Goal: Task Accomplishment & Management: Use online tool/utility

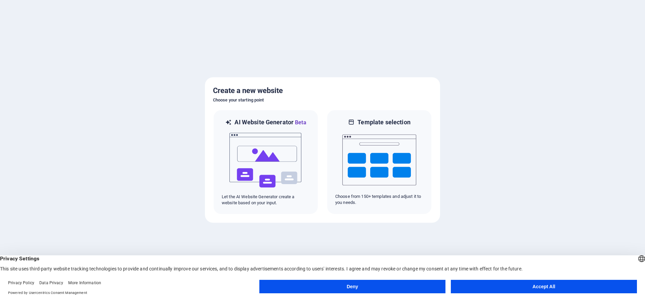
click at [541, 289] on button "Accept All" at bounding box center [544, 286] width 186 height 13
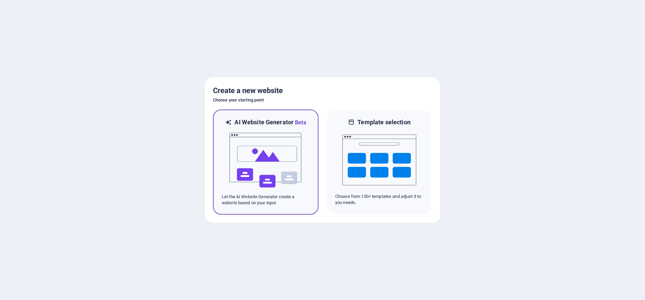
click at [283, 167] on img at bounding box center [266, 160] width 74 height 67
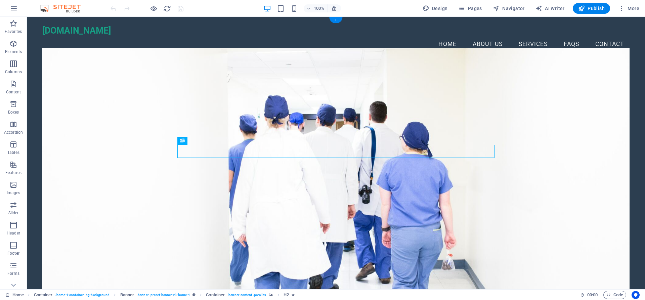
click at [447, 122] on figure at bounding box center [335, 172] width 587 height 248
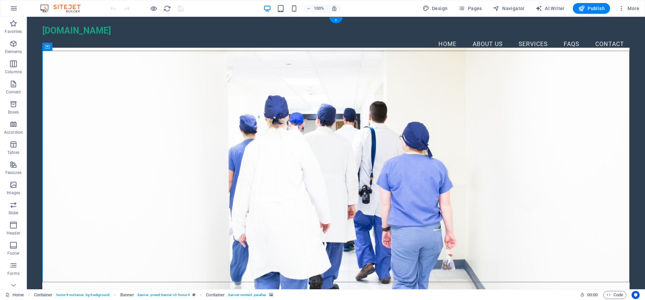
drag, startPoint x: 268, startPoint y: 109, endPoint x: 264, endPoint y: 108, distance: 3.8
click at [267, 109] on figure at bounding box center [335, 172] width 587 height 248
click at [41, 47] on span "Banner" at bounding box center [43, 47] width 13 height 4
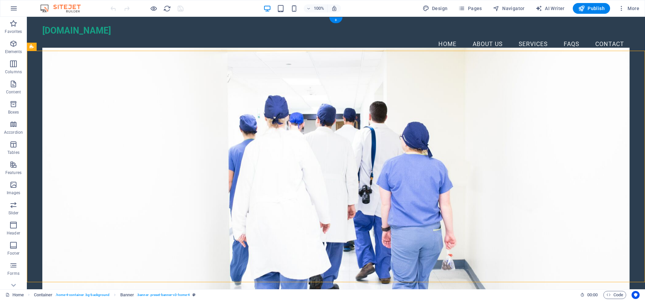
click at [136, 97] on figure at bounding box center [335, 172] width 587 height 248
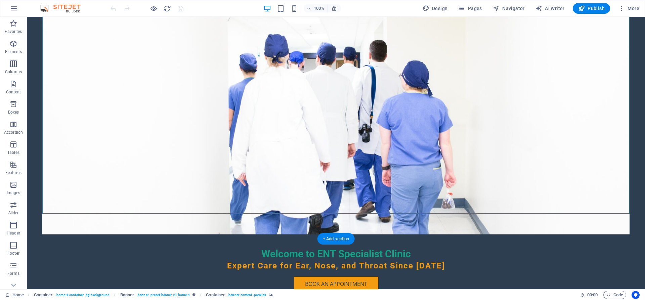
scroll to position [103, 0]
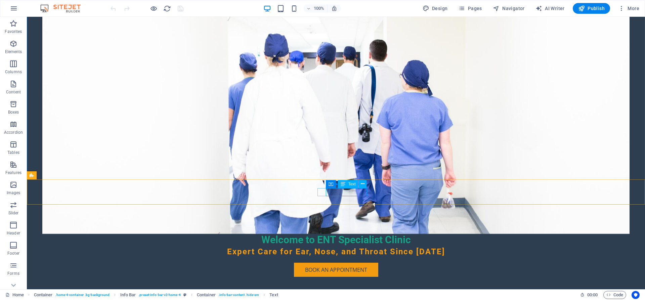
click at [352, 185] on span "Text" at bounding box center [351, 184] width 7 height 4
click at [362, 185] on icon at bounding box center [363, 183] width 4 height 7
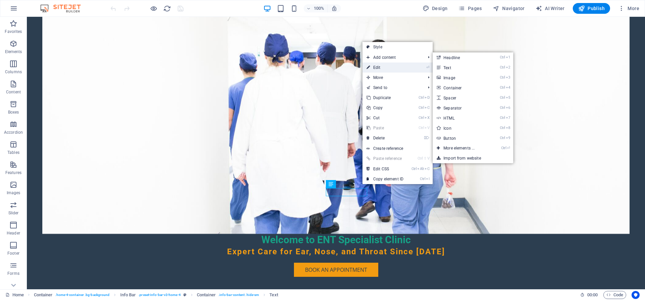
click at [373, 63] on link "⏎ Edit" at bounding box center [384, 67] width 45 height 10
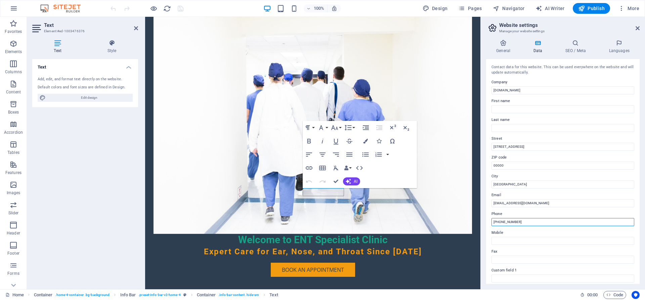
drag, startPoint x: 502, startPoint y: 223, endPoint x: 523, endPoint y: 222, distance: 21.6
click at [523, 222] on input "+971 4 123 4567" at bounding box center [562, 222] width 143 height 8
drag, startPoint x: 535, startPoint y: 221, endPoint x: 520, endPoint y: 221, distance: 14.8
click at [520, 221] on input "+971 5098034344 123 4567" at bounding box center [562, 222] width 143 height 8
click at [520, 221] on input "+971 5098034344" at bounding box center [562, 222] width 143 height 8
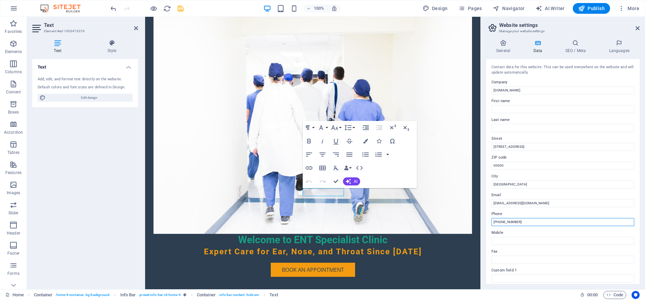
click at [519, 222] on input "+971 5098034344" at bounding box center [562, 222] width 143 height 8
type input "+971 509803434"
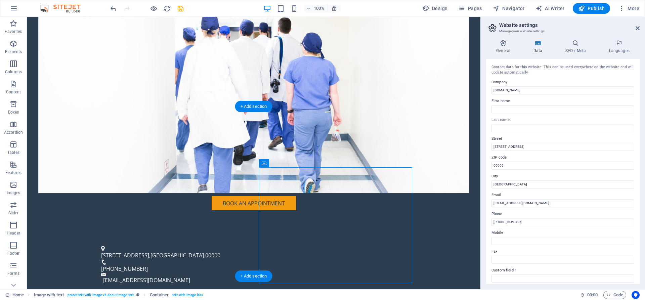
scroll to position [171, 0]
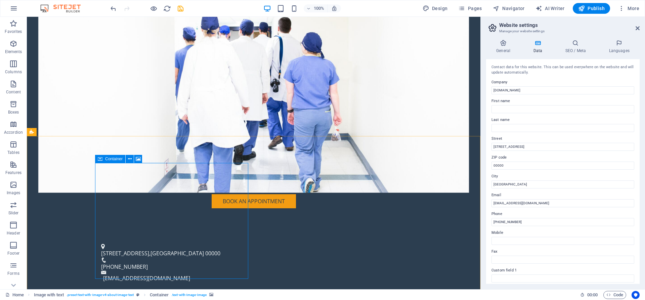
click at [100, 160] on icon at bounding box center [100, 159] width 5 height 8
click at [99, 161] on icon at bounding box center [100, 159] width 5 height 8
click at [131, 159] on icon at bounding box center [130, 159] width 4 height 7
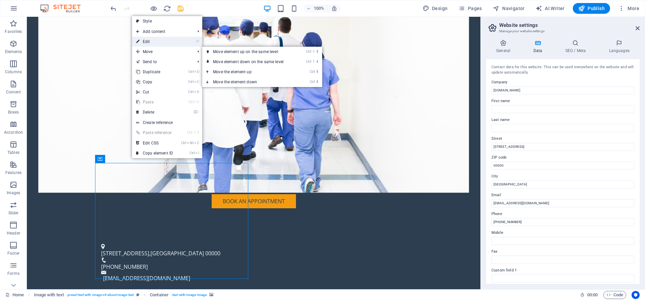
drag, startPoint x: 157, startPoint y: 44, endPoint x: 59, endPoint y: 122, distance: 125.1
click at [157, 44] on link "⏎ Edit" at bounding box center [154, 42] width 45 height 10
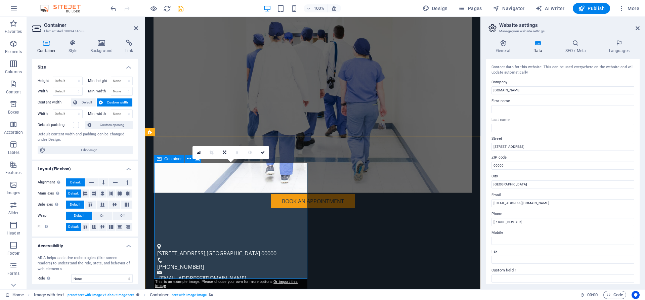
click at [101, 44] on icon at bounding box center [101, 43] width 33 height 7
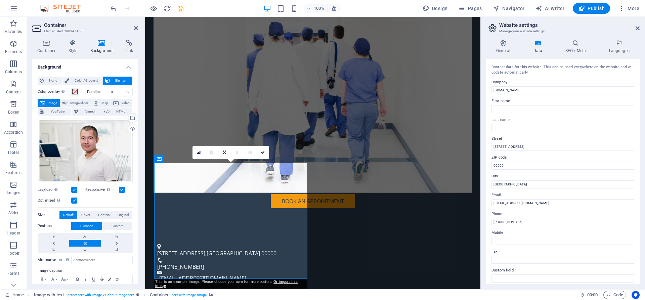
click at [101, 44] on icon at bounding box center [101, 43] width 33 height 7
click at [53, 102] on span "Image" at bounding box center [52, 103] width 11 height 8
click at [70, 145] on div "Drag files here, click to choose files or select files from Files or our free s…" at bounding box center [85, 151] width 95 height 65
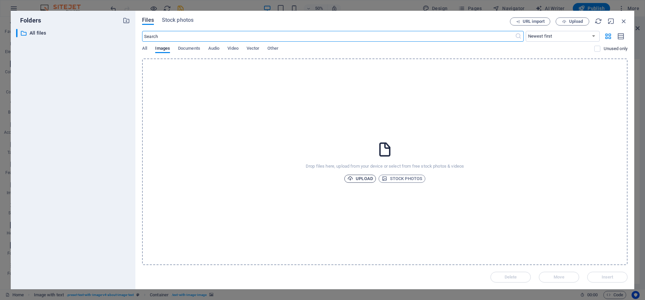
click at [359, 175] on span "Upload" at bounding box center [360, 179] width 26 height 8
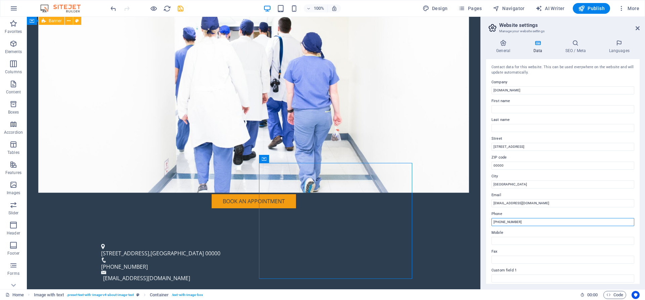
click at [581, 220] on input "+971 509803434" at bounding box center [562, 222] width 143 height 8
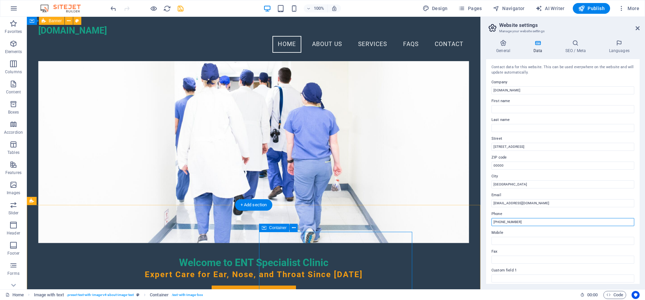
scroll to position [69, 0]
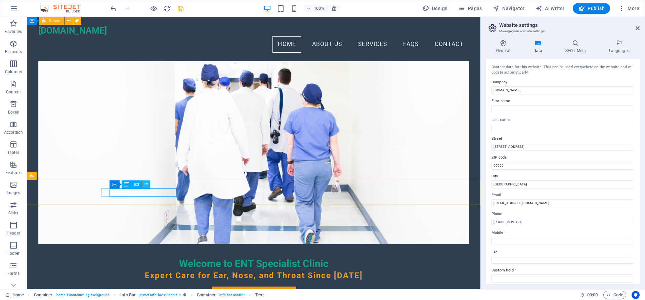
click at [146, 184] on icon at bounding box center [146, 184] width 4 height 7
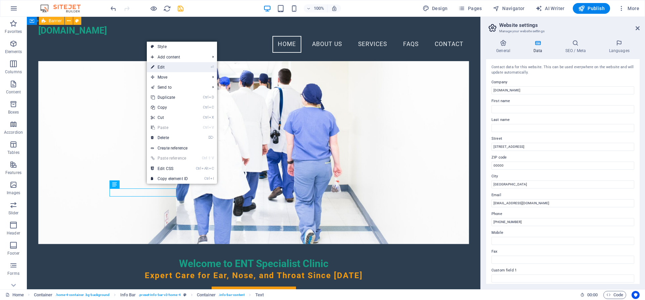
drag, startPoint x: 163, startPoint y: 63, endPoint x: 19, endPoint y: 55, distance: 144.0
click at [163, 63] on link "⏎ Edit" at bounding box center [169, 67] width 45 height 10
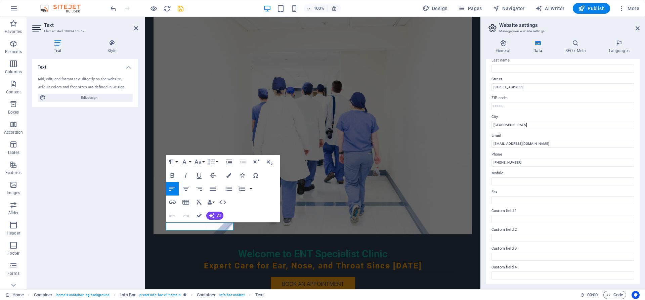
scroll to position [60, 0]
drag, startPoint x: 516, startPoint y: 87, endPoint x: 491, endPoint y: 86, distance: 24.9
click at [491, 86] on input "123 Health St" at bounding box center [562, 86] width 143 height 8
drag, startPoint x: 504, startPoint y: 86, endPoint x: 487, endPoint y: 86, distance: 16.5
click at [491, 86] on input "rolla" at bounding box center [562, 86] width 143 height 8
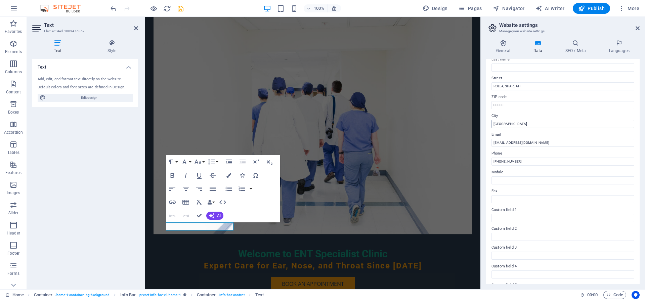
type input "ROLLA, SHARJAH"
drag, startPoint x: 506, startPoint y: 120, endPoint x: 491, endPoint y: 121, distance: 15.1
click at [491, 121] on input "Dubai" at bounding box center [562, 124] width 143 height 8
type input "SHARJAH"
drag, startPoint x: 506, startPoint y: 88, endPoint x: 523, endPoint y: 88, distance: 17.5
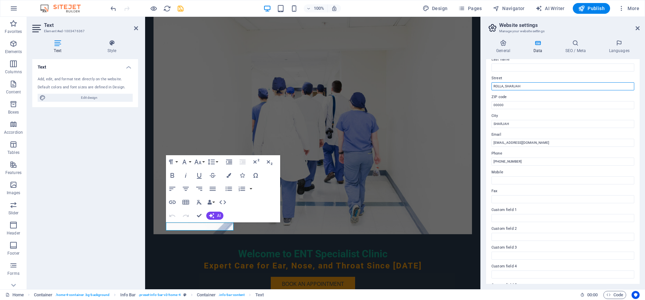
click at [523, 88] on input "ROLLA, SHARJAH" at bounding box center [562, 86] width 143 height 8
type input "ROLLA,"
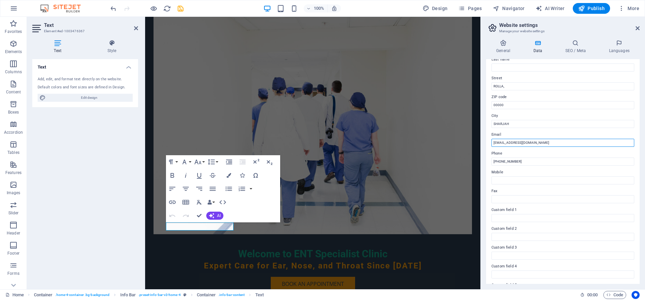
drag, startPoint x: 529, startPoint y: 143, endPoint x: 488, endPoint y: 143, distance: 40.3
click at [491, 143] on input "info@entspecialist.ae" at bounding box center [562, 143] width 143 height 8
type input "entakbar@gmail.com"
click at [595, 191] on label "Fax" at bounding box center [562, 191] width 143 height 8
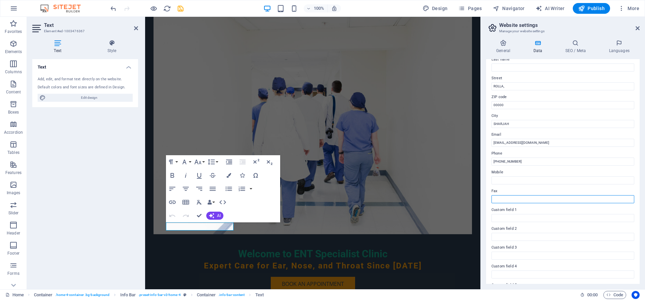
click at [595, 195] on input "Fax" at bounding box center [562, 199] width 143 height 8
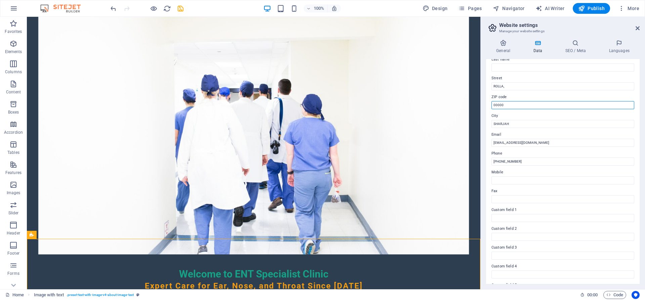
drag, startPoint x: 512, startPoint y: 105, endPoint x: 490, endPoint y: 108, distance: 22.4
click at [491, 108] on input "00000" at bounding box center [562, 105] width 143 height 8
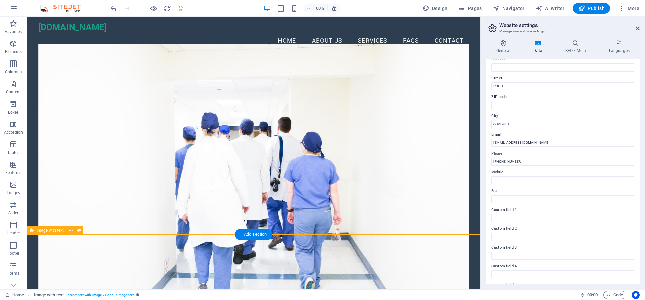
scroll to position [0, 0]
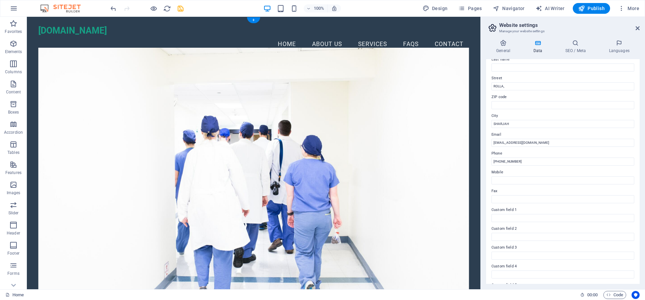
click at [370, 113] on figure at bounding box center [253, 172] width 431 height 248
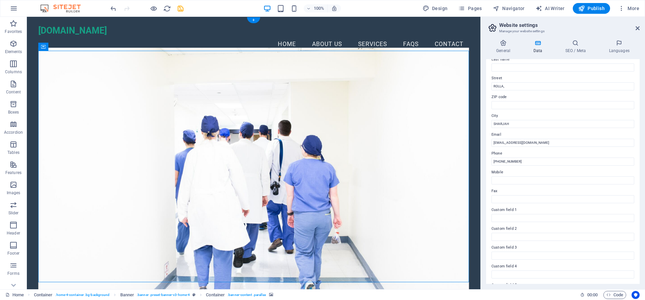
click at [398, 97] on figure at bounding box center [253, 172] width 431 height 248
click at [43, 47] on span "Banner" at bounding box center [43, 47] width 13 height 4
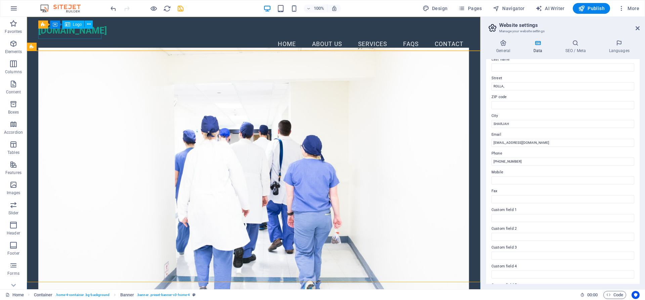
click at [79, 26] on span "Logo" at bounding box center [77, 25] width 9 height 4
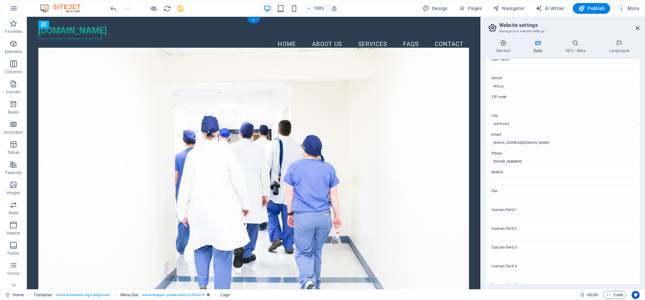
click at [122, 83] on figure at bounding box center [253, 172] width 431 height 248
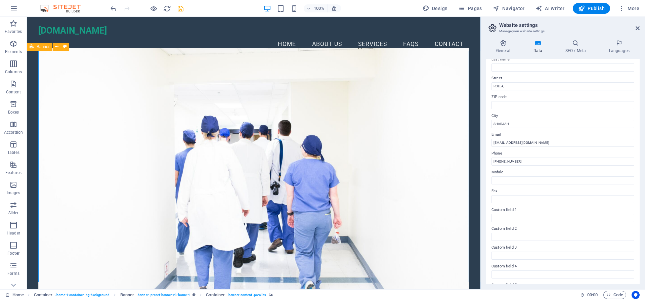
click at [46, 47] on span "Banner" at bounding box center [43, 47] width 13 height 4
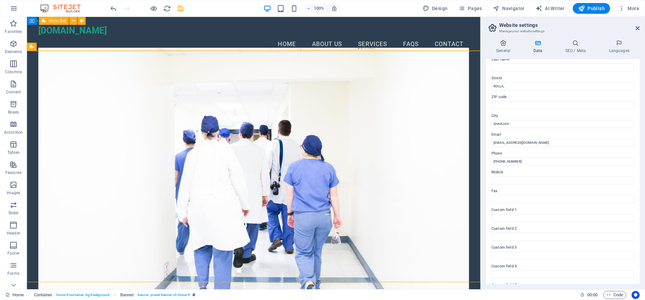
click at [44, 22] on icon at bounding box center [44, 21] width 4 height 8
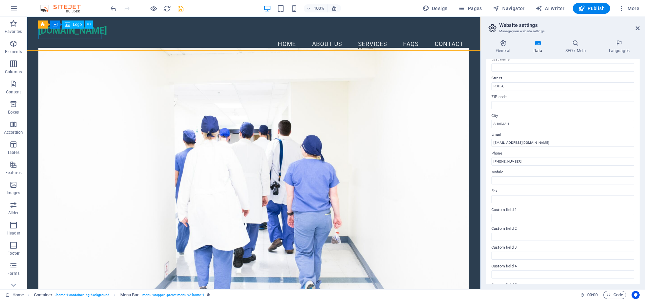
click at [74, 25] on span "Logo" at bounding box center [77, 25] width 9 height 4
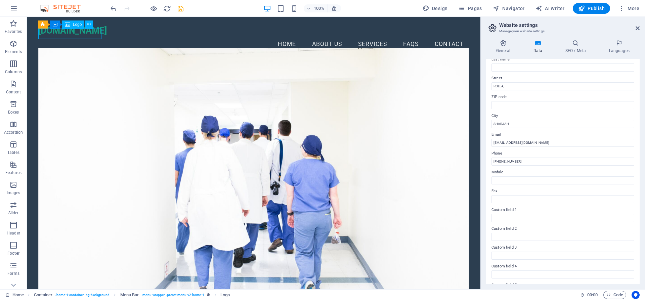
click at [74, 25] on span "Logo" at bounding box center [77, 25] width 9 height 4
click at [92, 25] on button at bounding box center [89, 24] width 8 height 8
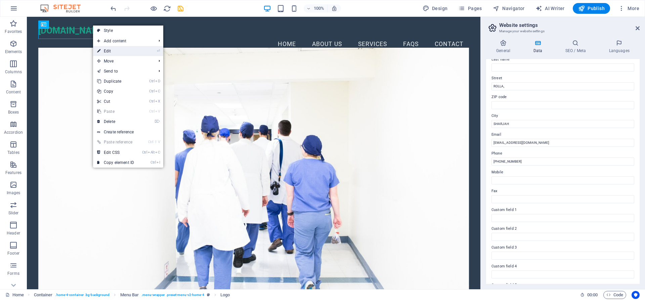
click at [120, 49] on link "⏎ Edit" at bounding box center [115, 51] width 45 height 10
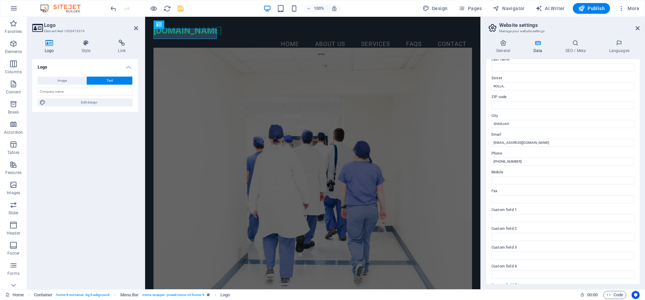
click at [46, 49] on h4 "Logo" at bounding box center [50, 47] width 37 height 14
click at [48, 45] on icon at bounding box center [49, 43] width 34 height 7
click at [50, 45] on icon at bounding box center [49, 43] width 34 height 7
click at [60, 78] on span "Image" at bounding box center [61, 81] width 9 height 8
select select "DISABLED_OPTION_VALUE"
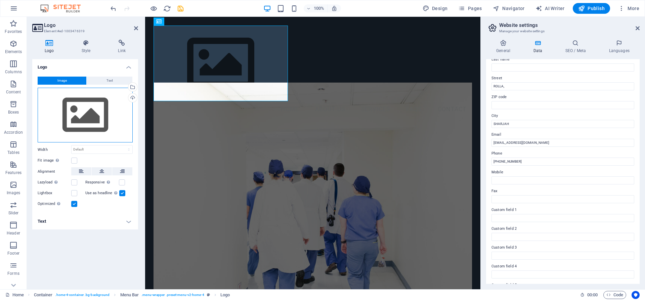
click at [84, 118] on div "Drag files here, click to choose files or select files from Files or our free s…" at bounding box center [85, 115] width 95 height 55
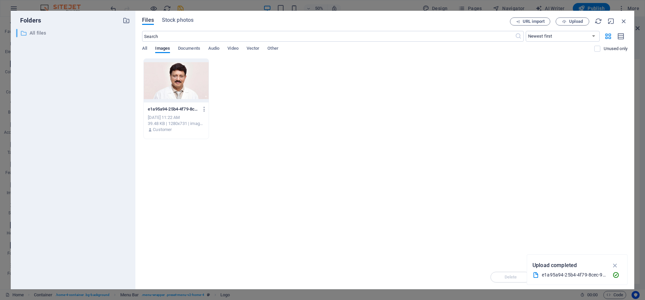
click at [36, 35] on p "All files" at bounding box center [74, 33] width 88 height 8
click at [29, 35] on div "​ All files All files" at bounding box center [67, 33] width 102 height 8
click at [625, 18] on icon "button" at bounding box center [623, 20] width 7 height 7
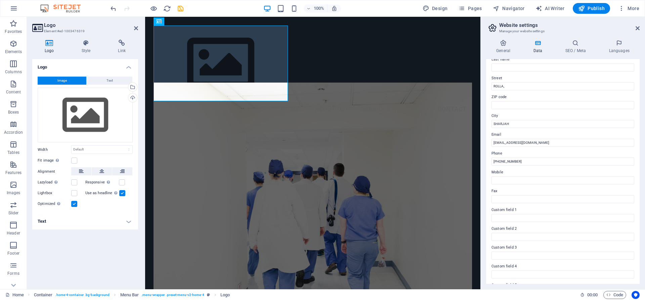
click at [51, 50] on h4 "Logo" at bounding box center [50, 47] width 37 height 14
click at [14, 188] on icon "button" at bounding box center [13, 185] width 8 height 8
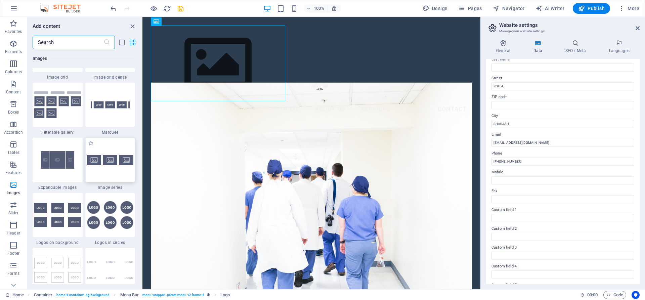
scroll to position [3558, 0]
click at [16, 9] on icon "button" at bounding box center [14, 8] width 8 height 8
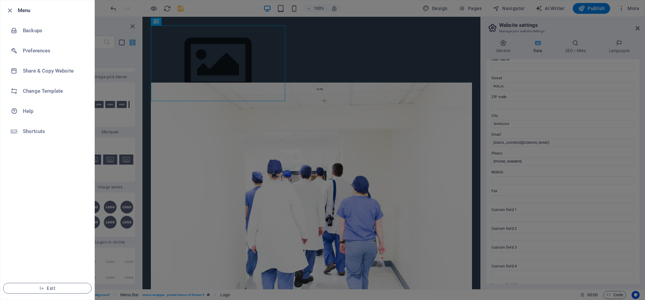
click at [105, 29] on div at bounding box center [322, 150] width 645 height 300
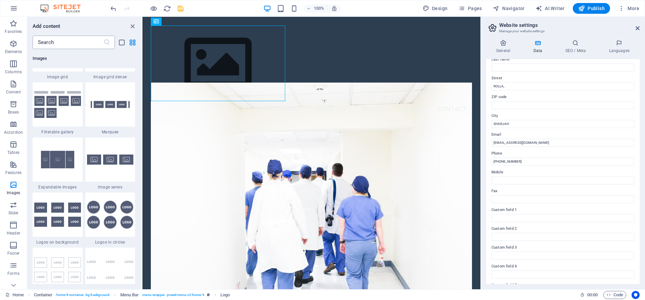
click at [84, 44] on input "text" at bounding box center [68, 42] width 71 height 13
click at [189, 23] on span "Logo" at bounding box center [189, 21] width 9 height 4
click at [175, 20] on button at bounding box center [177, 21] width 8 height 8
click at [188, 23] on span "Logo" at bounding box center [189, 21] width 9 height 4
click at [202, 53] on div at bounding box center [311, 64] width 321 height 76
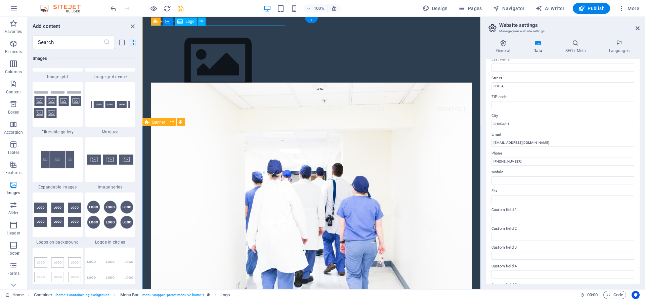
click at [162, 40] on div at bounding box center [311, 64] width 321 height 76
click at [14, 50] on p "Elements" at bounding box center [13, 51] width 17 height 5
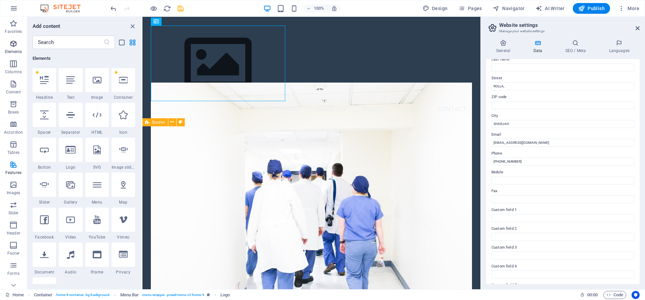
scroll to position [72, 0]
click at [16, 182] on icon "button" at bounding box center [13, 185] width 8 height 8
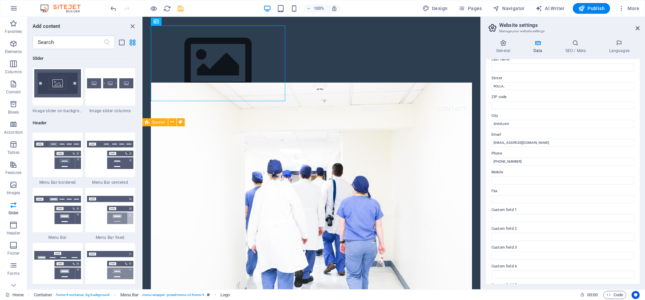
scroll to position [3860, 0]
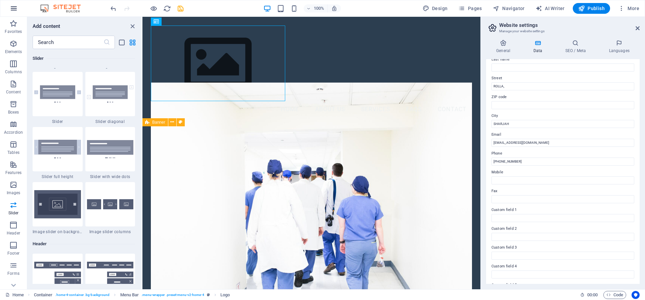
click at [12, 8] on icon "button" at bounding box center [14, 8] width 8 height 8
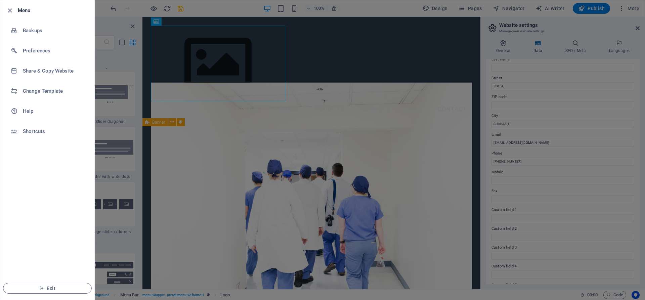
click at [98, 13] on div at bounding box center [322, 150] width 645 height 300
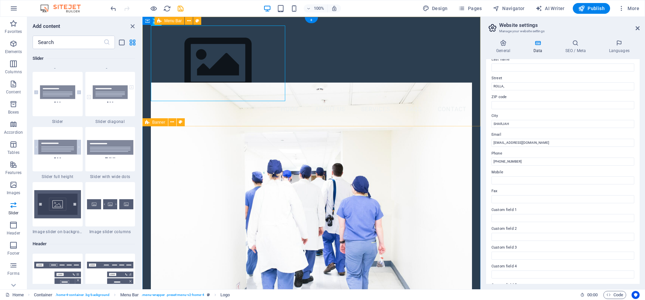
click at [323, 74] on div "Menu Home About Us Services FAQs Contact" at bounding box center [311, 72] width 338 height 110
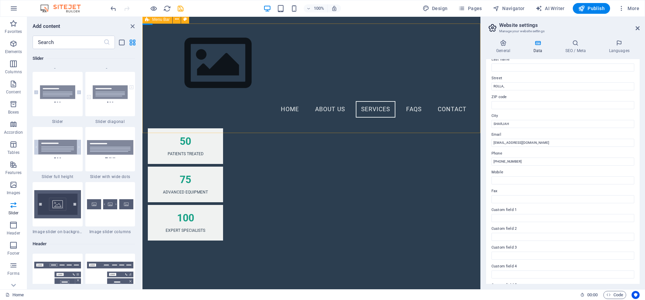
scroll to position [702, 0]
